Goal: Check status: Check status

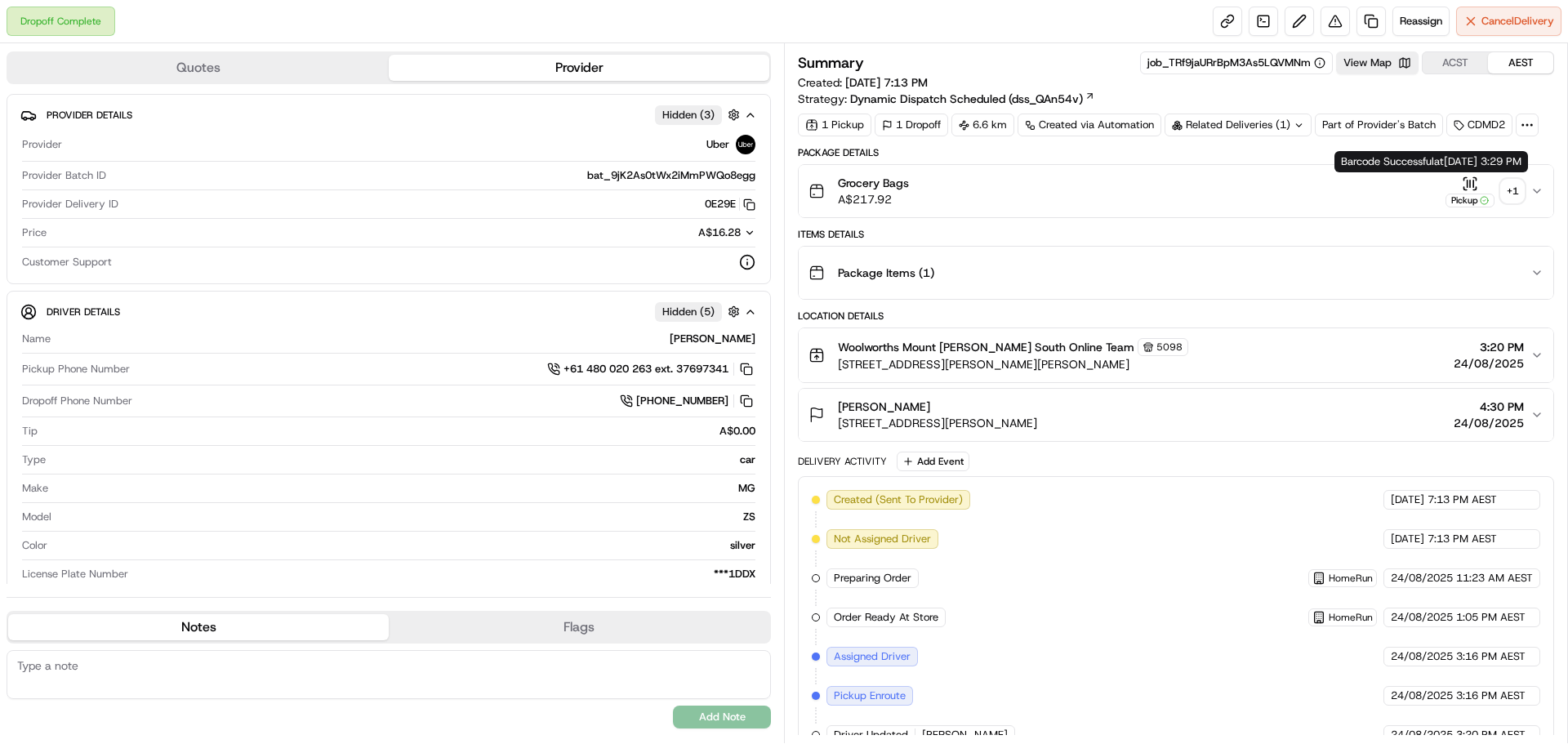
click at [1469, 189] on icon "button" at bounding box center [1470, 183] width 16 height 16
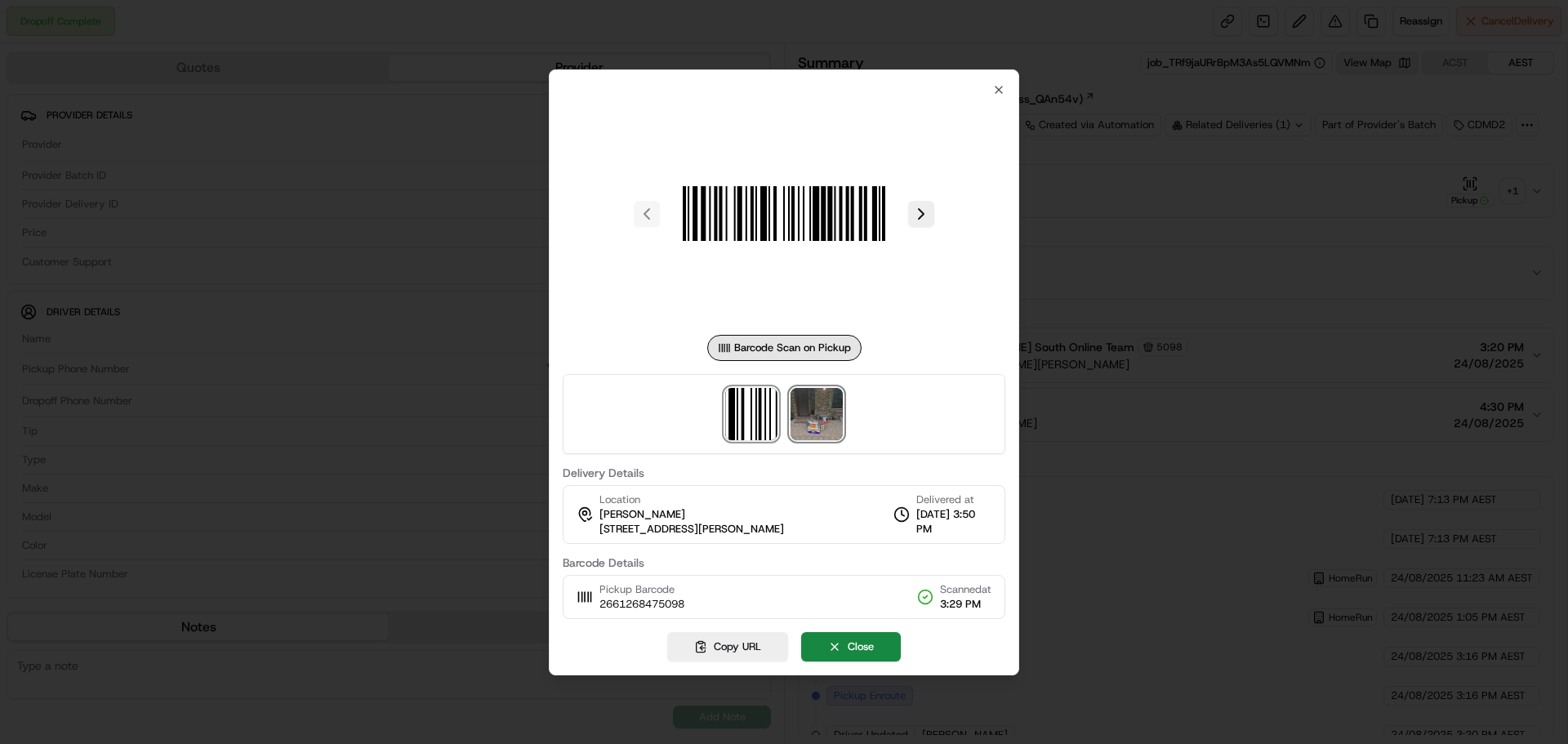
click at [806, 420] on img at bounding box center [817, 414] width 53 height 53
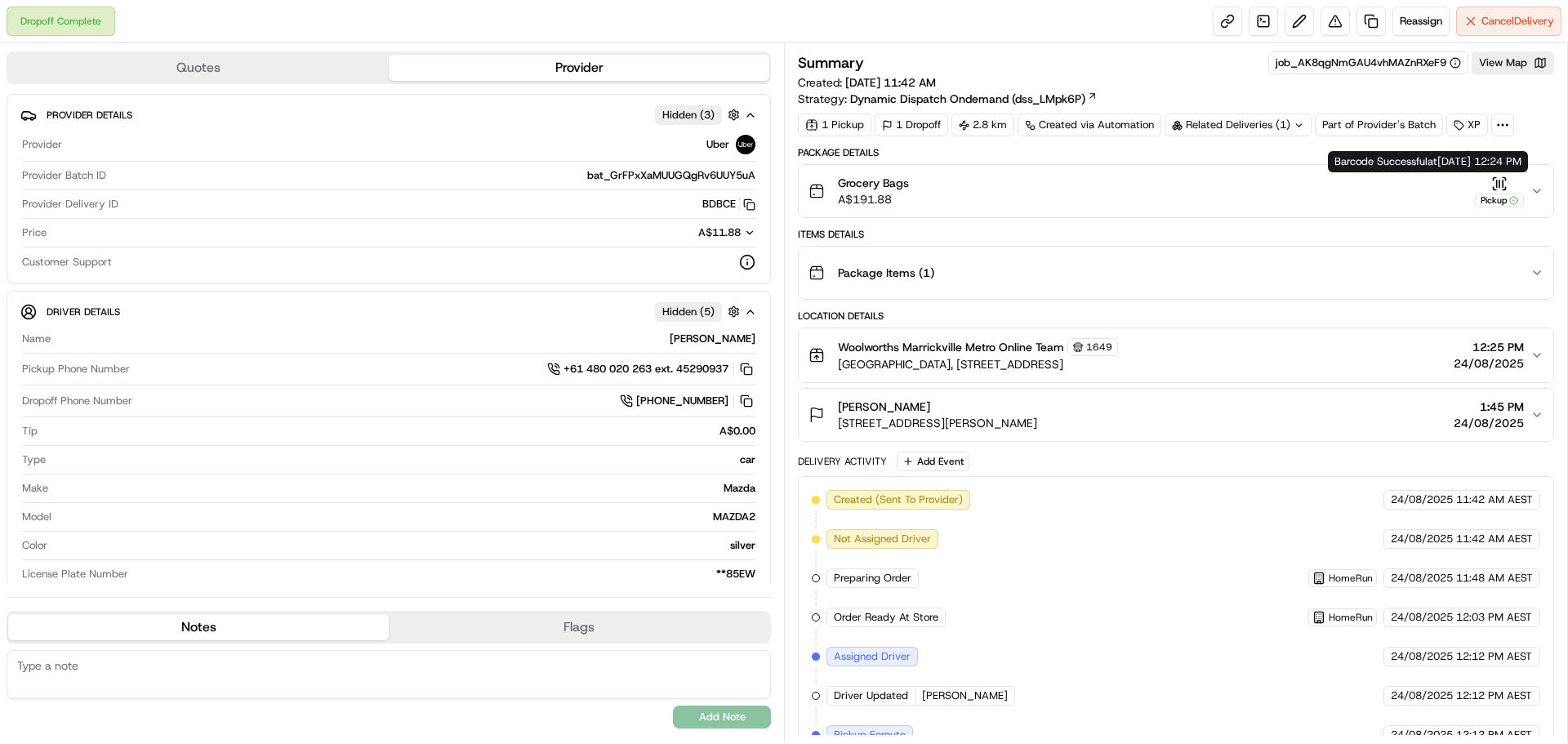
click at [1485, 184] on div "Pickup" at bounding box center [1500, 192] width 49 height 32
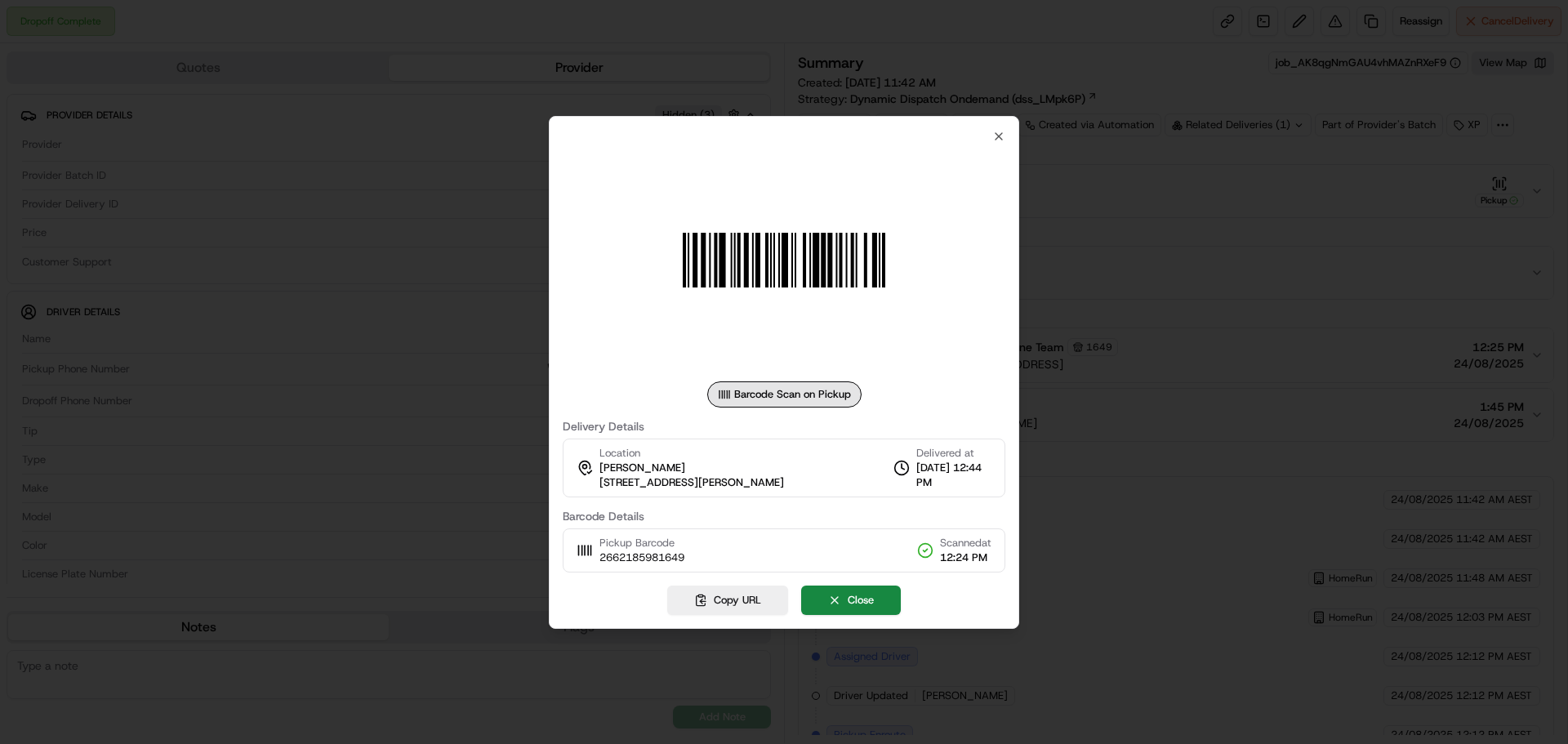
click at [1001, 143] on div at bounding box center [784, 260] width 443 height 235
click at [1001, 140] on icon "button" at bounding box center [999, 136] width 13 height 13
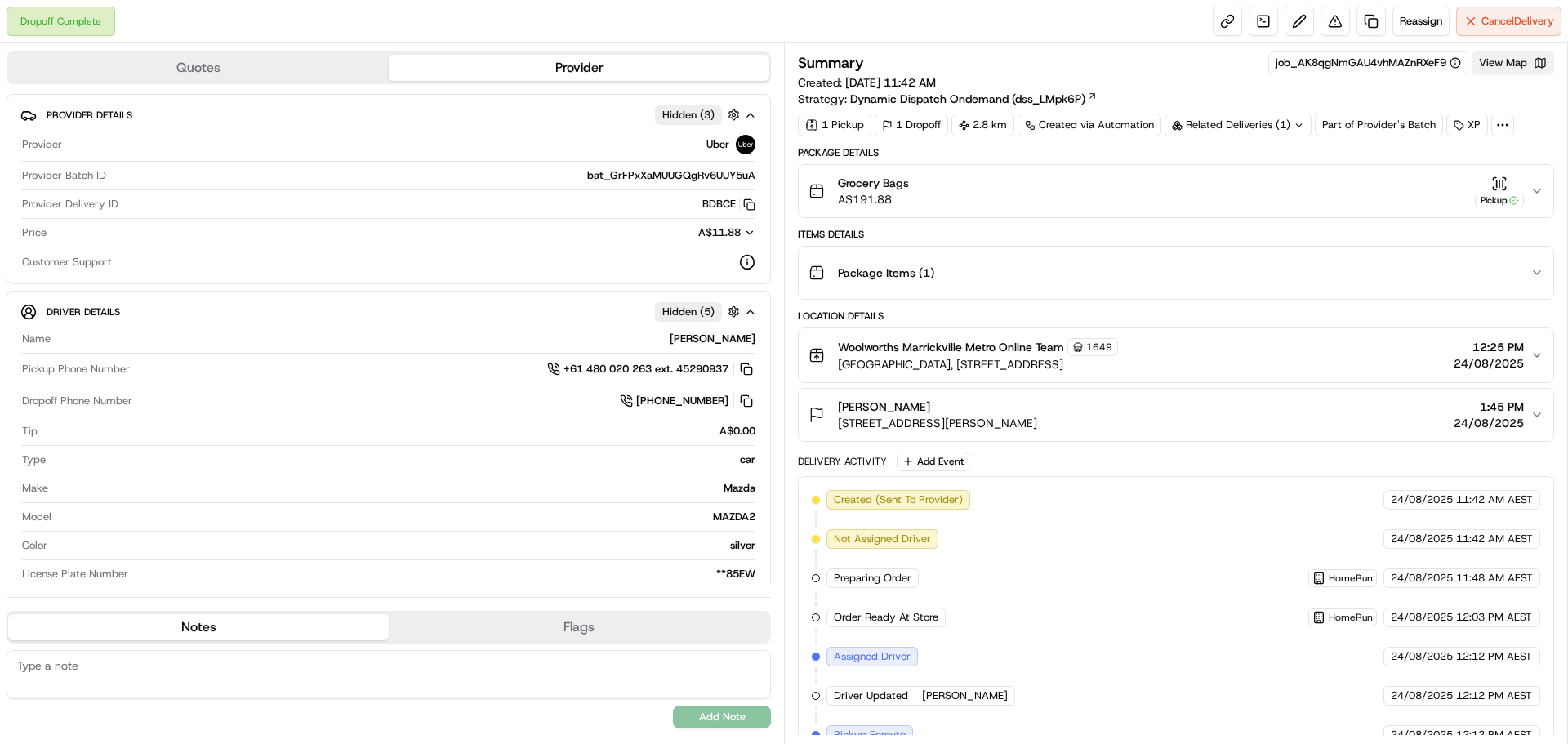
click at [1515, 73] on button "View Map" at bounding box center [1513, 63] width 82 height 23
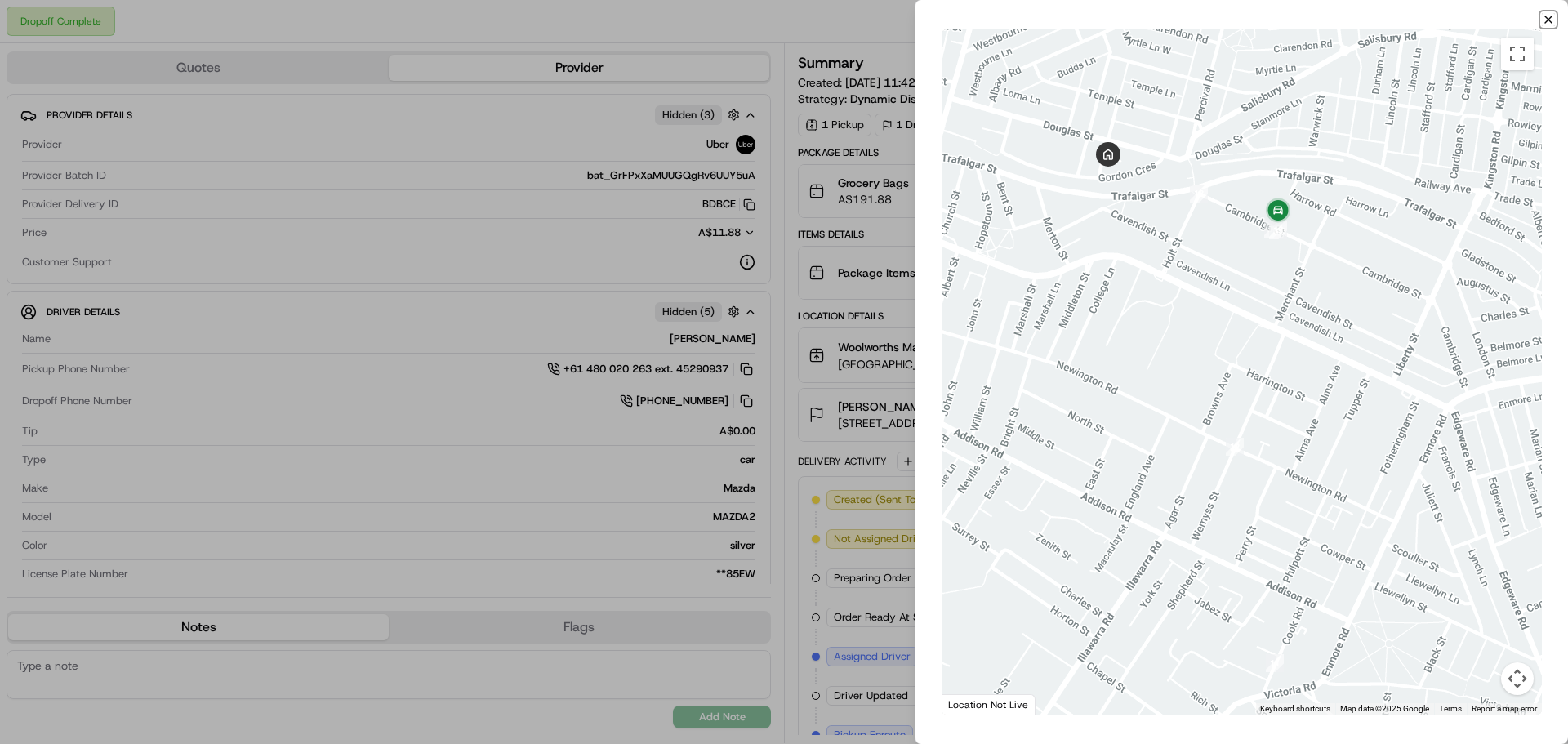
click at [1543, 15] on icon "button" at bounding box center [1548, 19] width 13 height 13
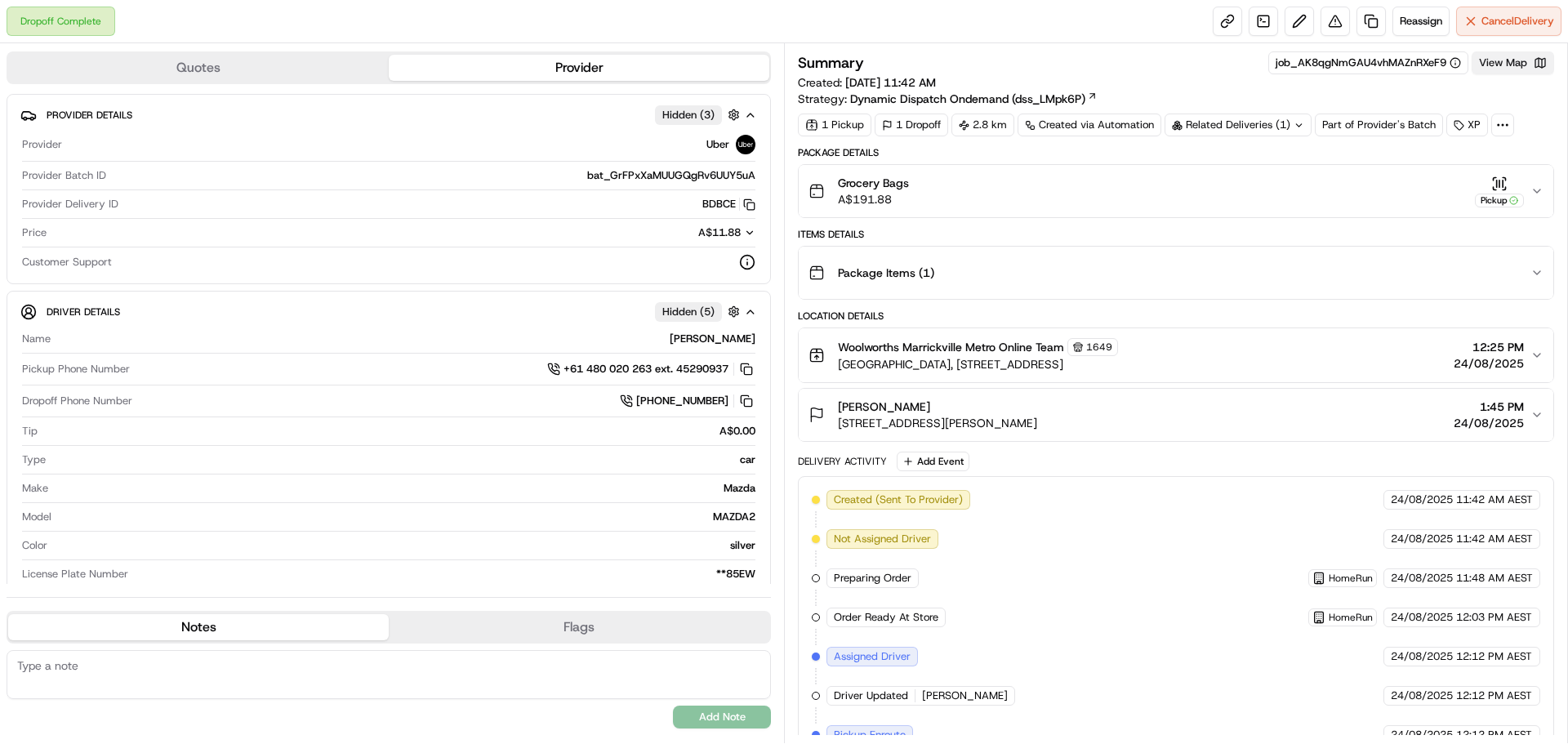
click at [1515, 70] on button "View Map" at bounding box center [1513, 63] width 82 height 23
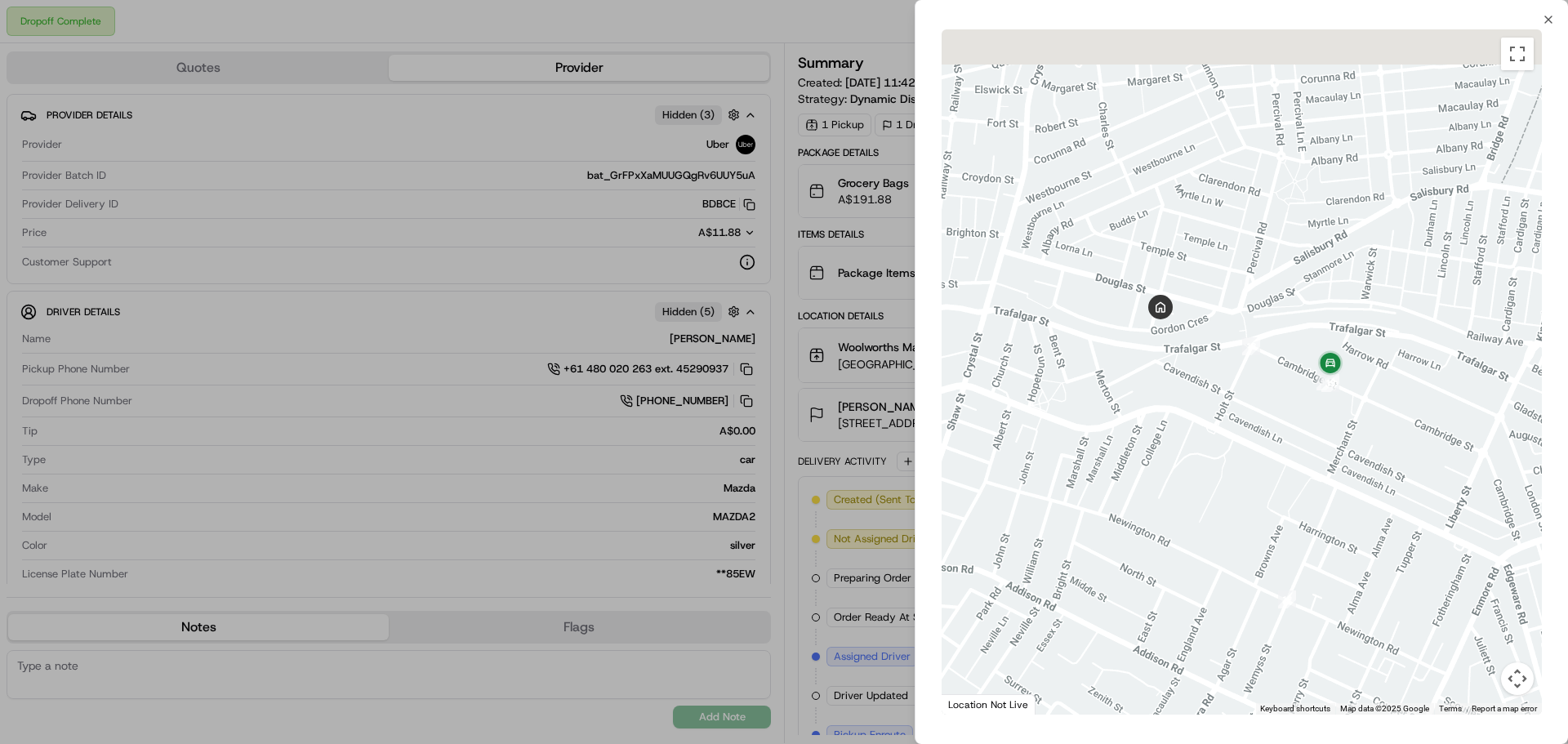
drag, startPoint x: 1062, startPoint y: 180, endPoint x: 1216, endPoint y: 368, distance: 243.0
click at [1216, 368] on div at bounding box center [1242, 372] width 601 height 685
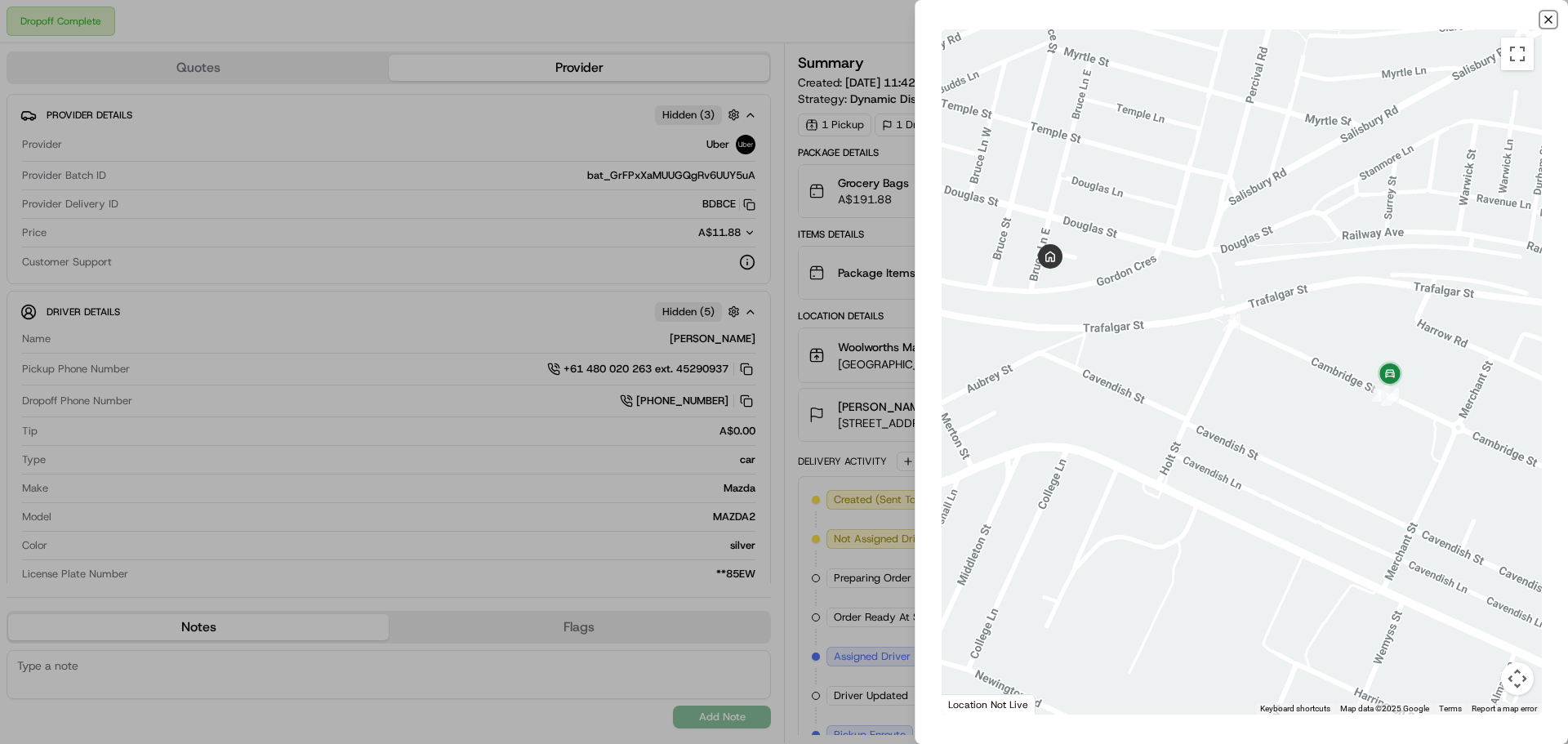
click at [1545, 20] on icon "button" at bounding box center [1548, 19] width 13 height 13
